Goal: Task Accomplishment & Management: Complete application form

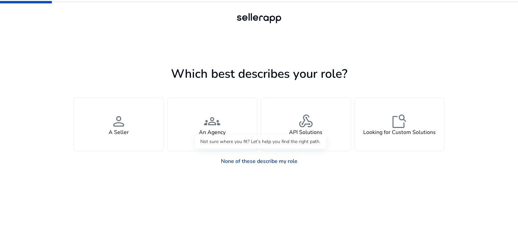
click at [270, 164] on link "None of these describe my role" at bounding box center [259, 161] width 87 height 13
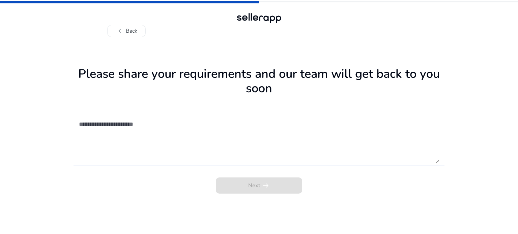
click at [178, 140] on textarea at bounding box center [259, 139] width 360 height 48
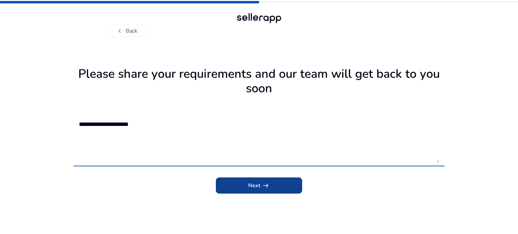
type textarea "**********"
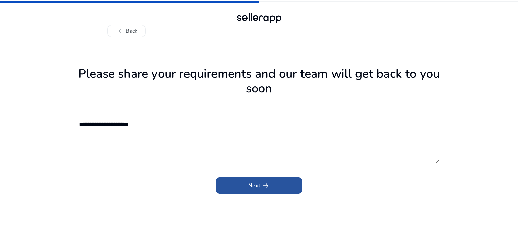
click at [265, 193] on span "submit" at bounding box center [259, 186] width 86 height 16
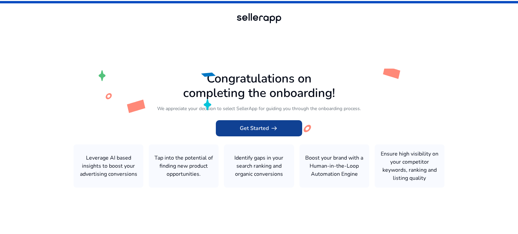
click at [255, 126] on span "Get Started arrow_right_alt" at bounding box center [259, 128] width 38 height 8
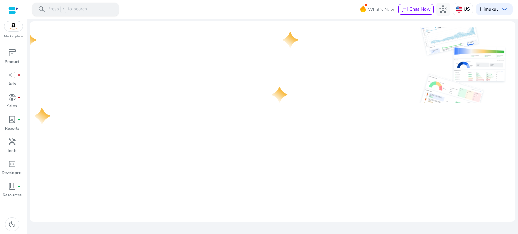
click at [79, 8] on p "Press / to search" at bounding box center [67, 9] width 40 height 7
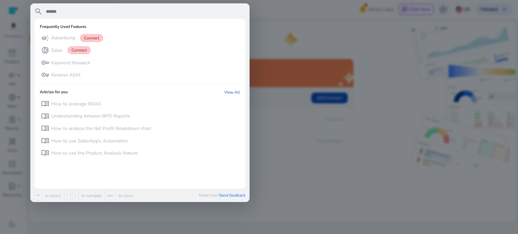
click at [301, 118] on div at bounding box center [259, 117] width 518 height 234
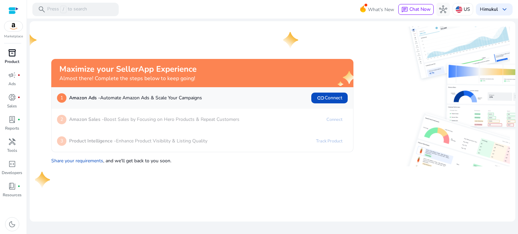
click at [5, 54] on div "inventory_2" at bounding box center [12, 53] width 19 height 11
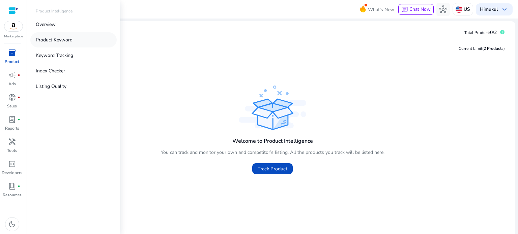
click at [76, 39] on link "Product Keyword" at bounding box center [73, 39] width 86 height 15
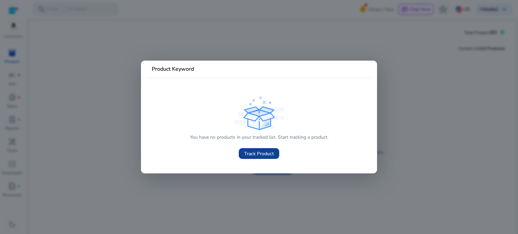
click at [259, 153] on span "Track Product" at bounding box center [259, 153] width 30 height 7
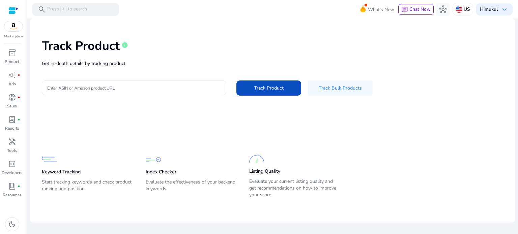
click at [139, 86] on input "Enter ASIN or Amazon product URL" at bounding box center [134, 87] width 174 height 7
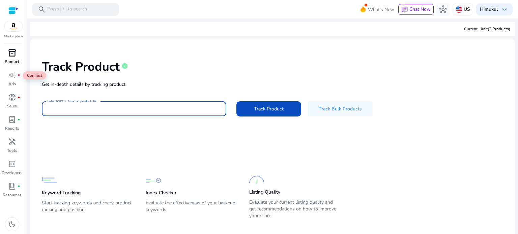
click at [12, 52] on span "inventory_2" at bounding box center [12, 53] width 8 height 8
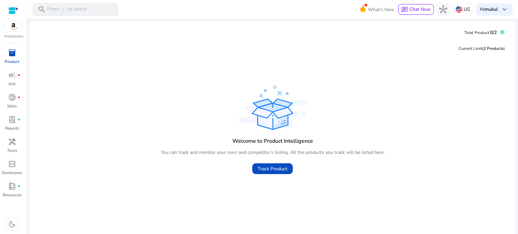
drag, startPoint x: 285, startPoint y: 172, endPoint x: 344, endPoint y: 195, distance: 64.2
click at [344, 195] on div "Welcome to Product Intelligence You can track and monitor your own and competit…" at bounding box center [272, 154] width 475 height 141
